Goal: Communication & Community: Answer question/provide support

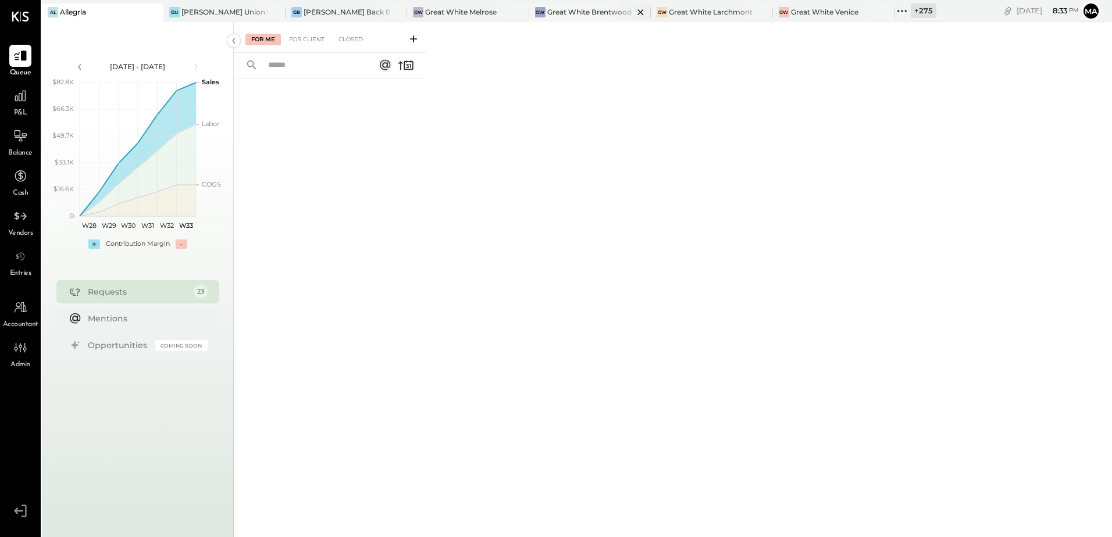
click at [547, 15] on div "Great White Brentwood" at bounding box center [589, 12] width 84 height 10
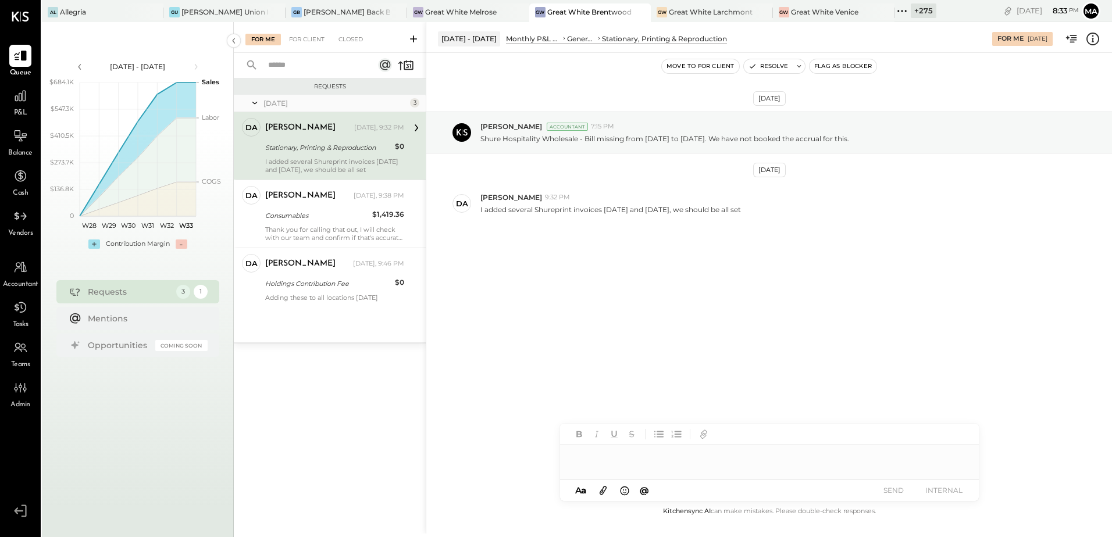
click at [562, 262] on div "[DATE] [PERSON_NAME] Accountant 7:15 PM Shure Hospitality Wholesale - Bill miss…" at bounding box center [769, 197] width 686 height 230
click at [629, 463] on div at bounding box center [769, 456] width 419 height 23
click at [897, 489] on button "SEND" at bounding box center [894, 491] width 47 height 16
click at [295, 38] on div "For Client +1" at bounding box center [310, 40] width 55 height 12
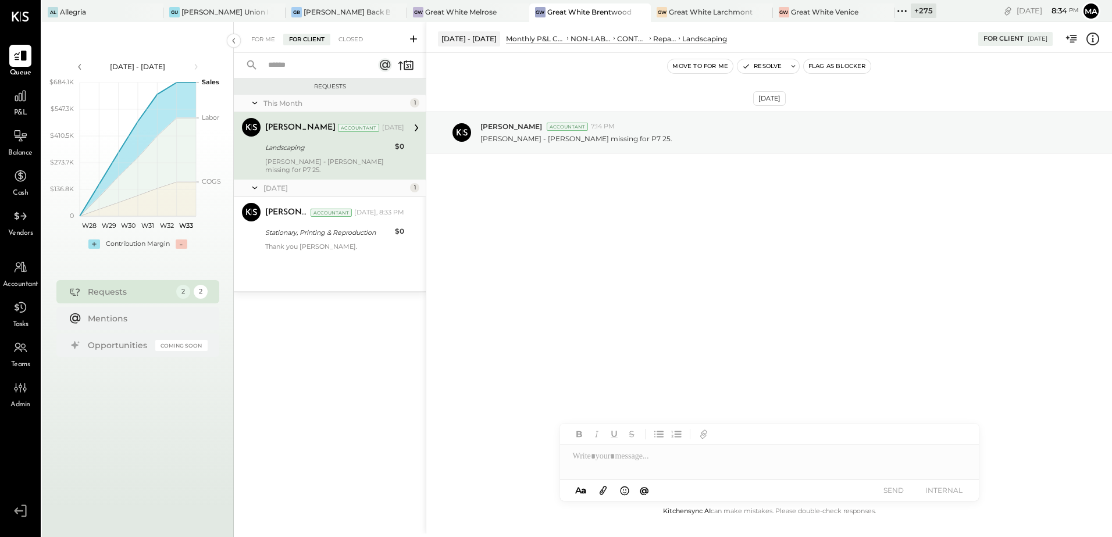
click at [266, 47] on div "For Me For Client Closed" at bounding box center [330, 37] width 192 height 31
click at [264, 42] on div "For Me" at bounding box center [262, 40] width 35 height 12
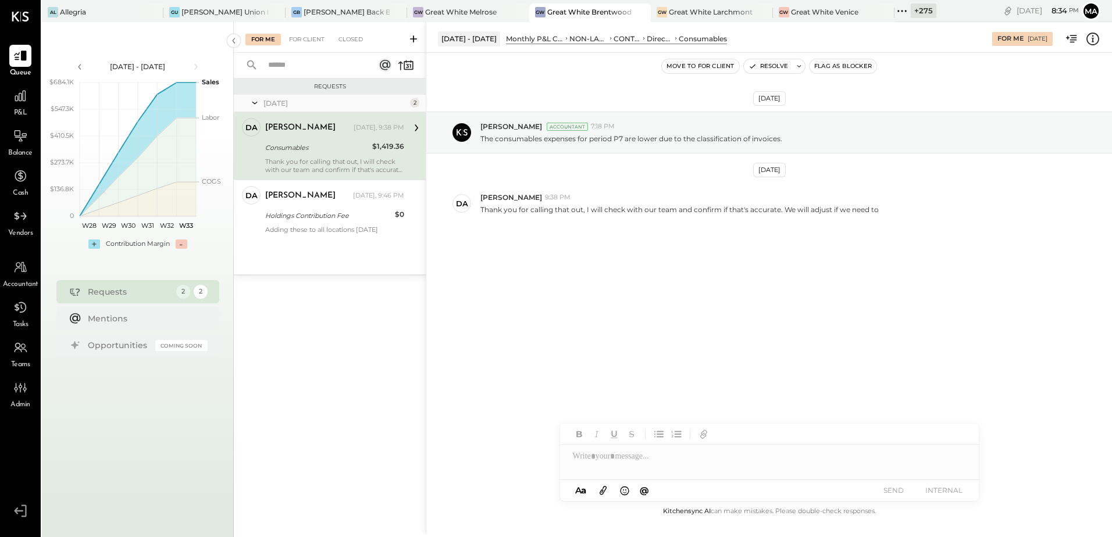
click at [628, 283] on div "[DATE] [PERSON_NAME] Accountant 7:18 PM The consumables expenses for period P7 …" at bounding box center [769, 197] width 686 height 230
click at [328, 158] on div "Thank you for calling that out, I will check with our team and confirm if that'…" at bounding box center [334, 166] width 139 height 16
click at [650, 256] on div "[DATE] [PERSON_NAME] Accountant 7:18 PM The consumables expenses for period P7 …" at bounding box center [769, 197] width 686 height 230
click at [628, 469] on div at bounding box center [769, 452] width 419 height 56
click at [885, 491] on button "SEND" at bounding box center [894, 491] width 47 height 16
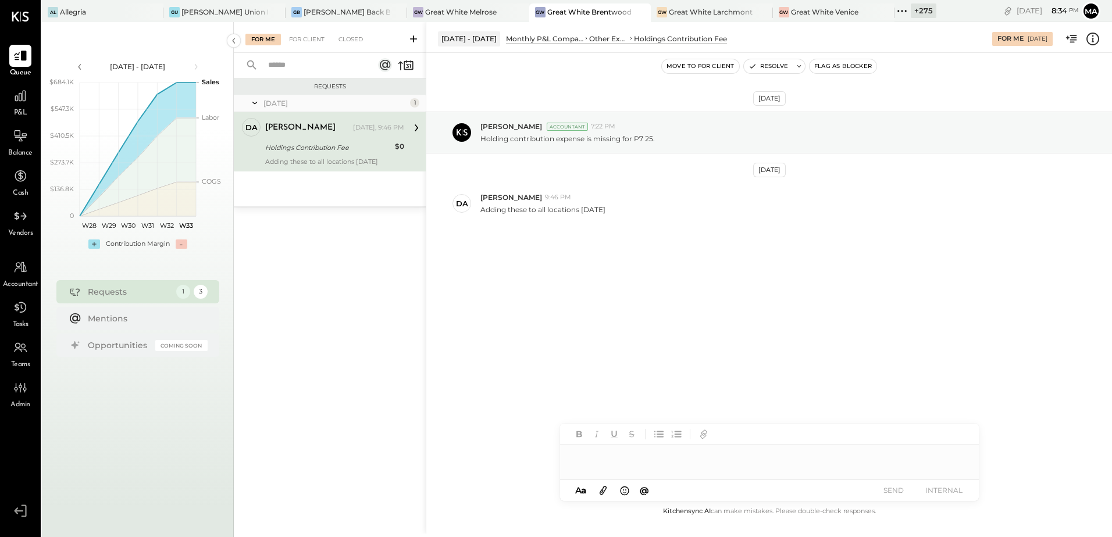
click at [320, 141] on div "Holdings Contribution Fee" at bounding box center [328, 148] width 126 height 14
click at [676, 309] on div "[DATE] [PERSON_NAME] Accountant 7:22 PM Holding contribution expense is missing…" at bounding box center [769, 197] width 686 height 230
click at [636, 464] on div at bounding box center [769, 456] width 419 height 23
click at [887, 489] on button "SEND" at bounding box center [894, 491] width 47 height 16
